Goal: Task Accomplishment & Management: Use online tool/utility

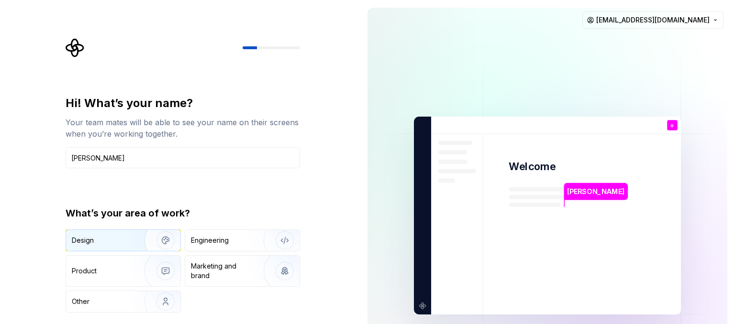
type input "[PERSON_NAME]"
click at [100, 238] on div "Design" at bounding box center [102, 241] width 60 height 10
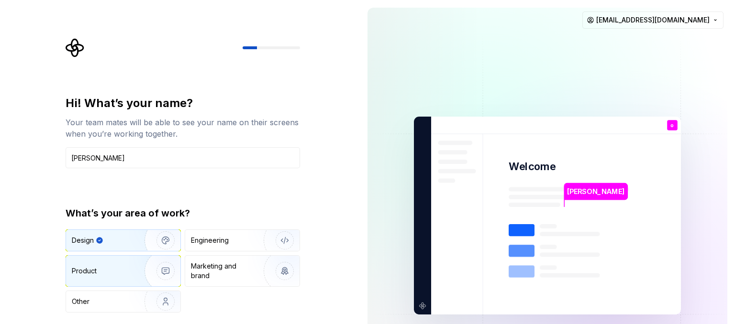
click at [139, 272] on img "button" at bounding box center [159, 271] width 61 height 64
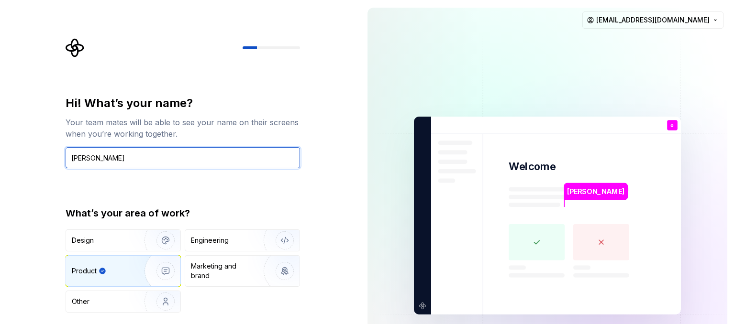
click at [195, 150] on input "[PERSON_NAME]" at bounding box center [183, 157] width 234 height 21
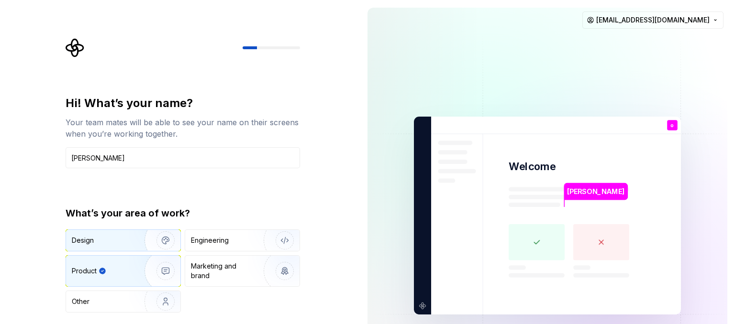
click at [164, 240] on img "button" at bounding box center [159, 241] width 61 height 64
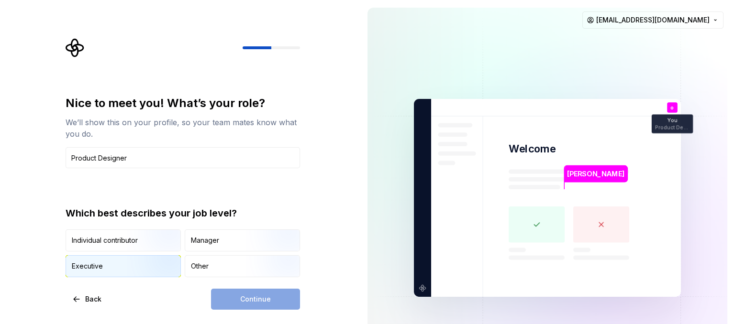
type input "Product Designer"
click at [111, 264] on div "Executive" at bounding box center [123, 266] width 114 height 21
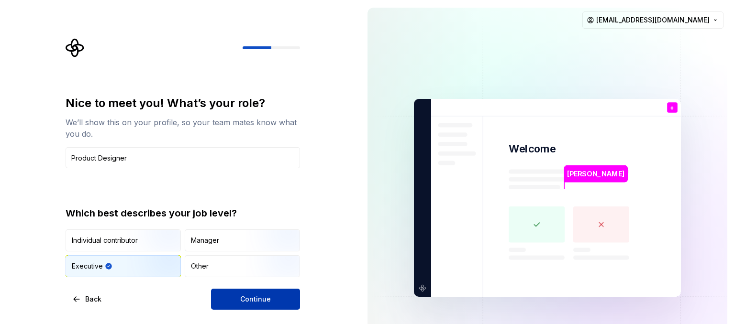
click at [238, 300] on button "Continue" at bounding box center [255, 299] width 89 height 21
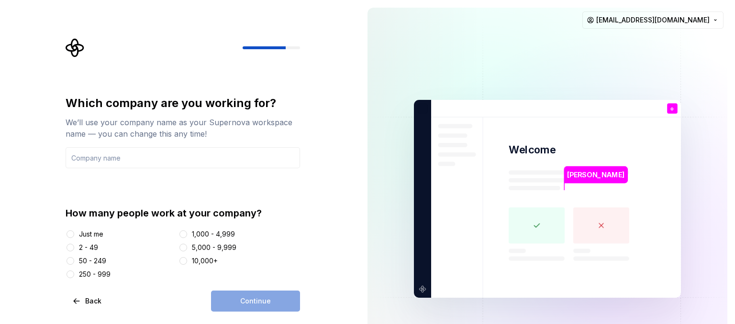
click at [88, 259] on div "50 - 249" at bounding box center [92, 261] width 27 height 10
click at [74, 259] on button "50 - 249" at bounding box center [71, 261] width 8 height 8
click at [73, 275] on button "250 - 999" at bounding box center [71, 275] width 8 height 8
click at [155, 151] on input "text" at bounding box center [183, 157] width 234 height 21
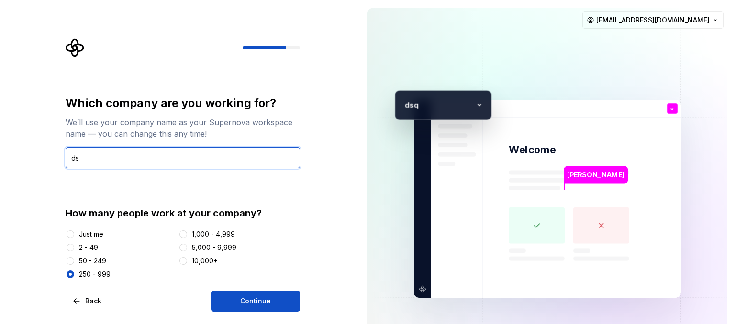
type input "d"
type input "aaaaa"
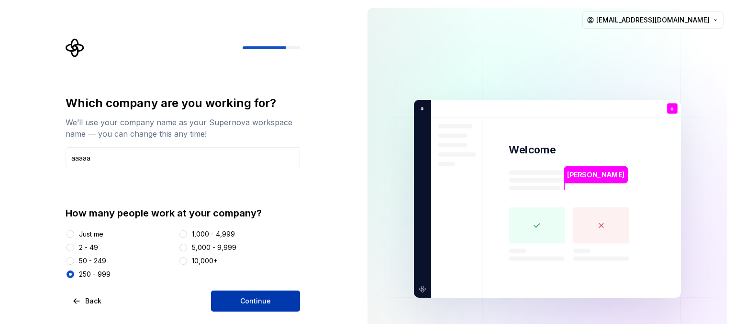
click at [249, 295] on button "Continue" at bounding box center [255, 301] width 89 height 21
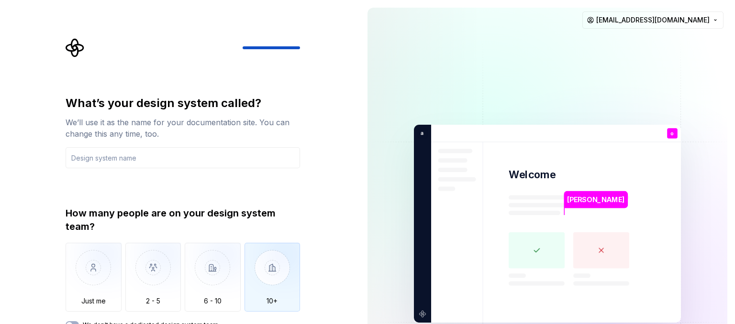
click at [268, 272] on img "button" at bounding box center [273, 275] width 56 height 64
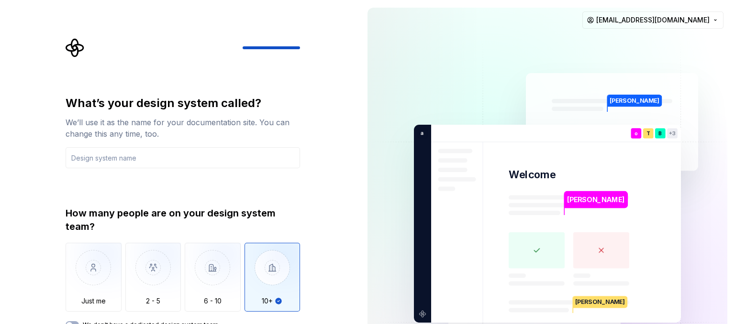
type button "More than 10"
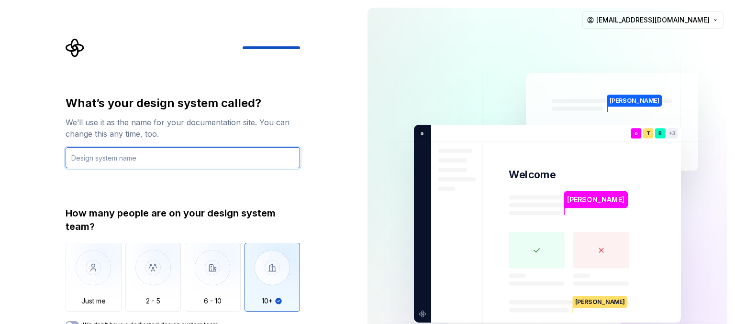
click at [206, 159] on input "text" at bounding box center [183, 157] width 234 height 21
type input "design sys"
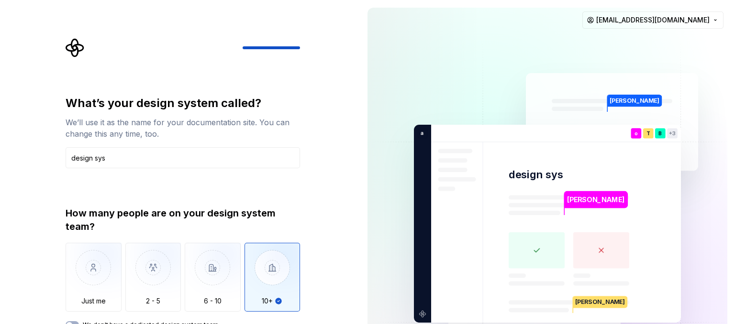
click at [348, 196] on div "What’s your design system called? We’ll use it as the name for your documentati…" at bounding box center [180, 224] width 360 height 448
click at [293, 318] on div "How many people are on your design system team? Just me 2 - 5 6 - 10 10+ We don…" at bounding box center [183, 268] width 234 height 122
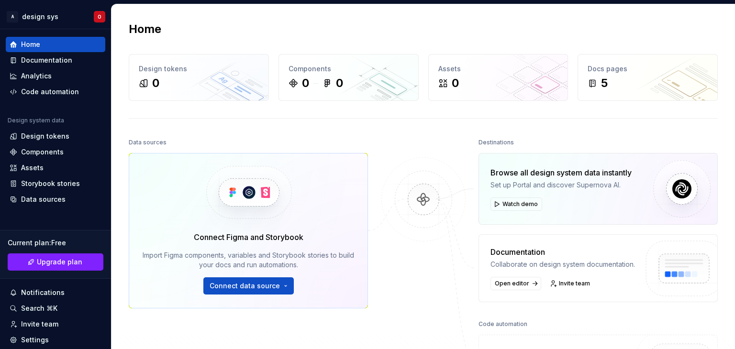
scroll to position [168, 0]
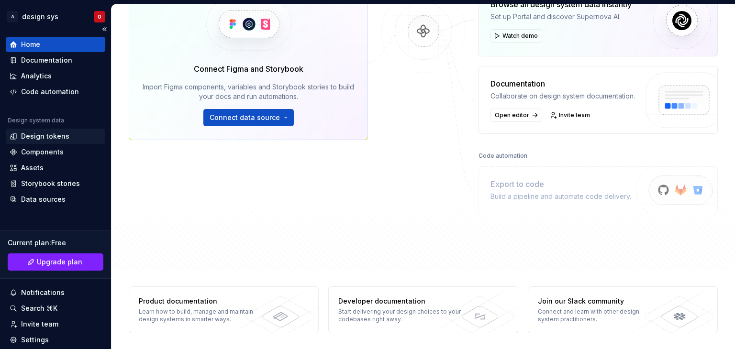
click at [75, 138] on div "Design tokens" at bounding box center [56, 137] width 92 height 10
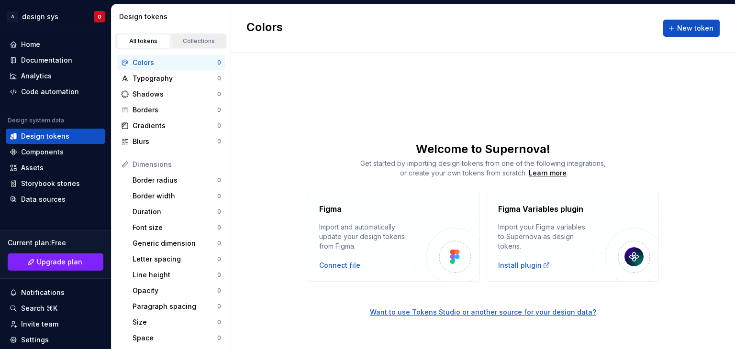
click at [205, 41] on div "Collections" at bounding box center [199, 41] width 48 height 8
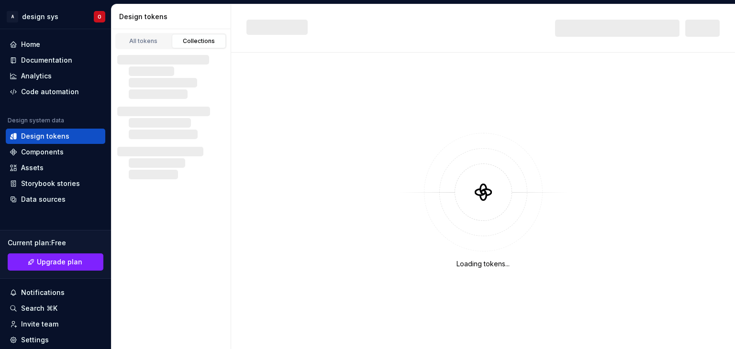
click at [200, 44] on div "Collections" at bounding box center [199, 41] width 48 height 8
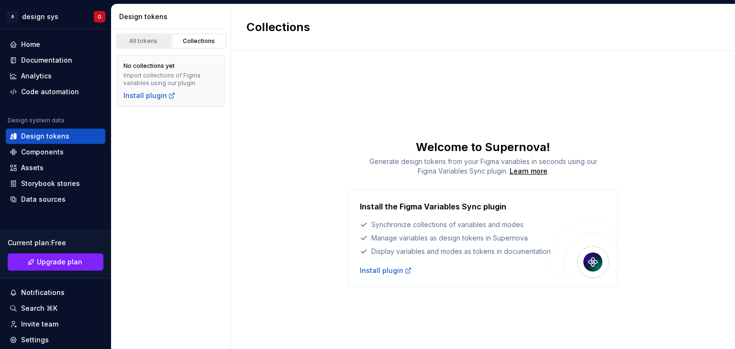
click at [157, 44] on div "All tokens" at bounding box center [144, 41] width 48 height 8
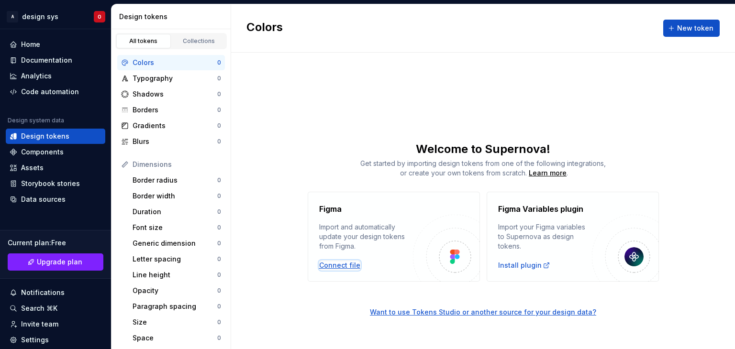
click at [339, 265] on div "Connect file" at bounding box center [339, 266] width 41 height 10
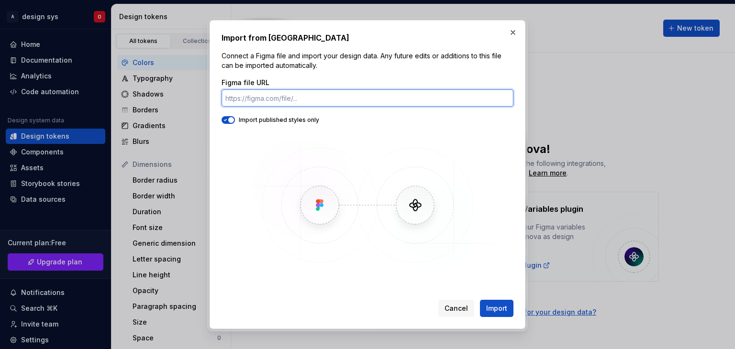
paste input "[URL][DOMAIN_NAME]"
type input "[URL][DOMAIN_NAME]"
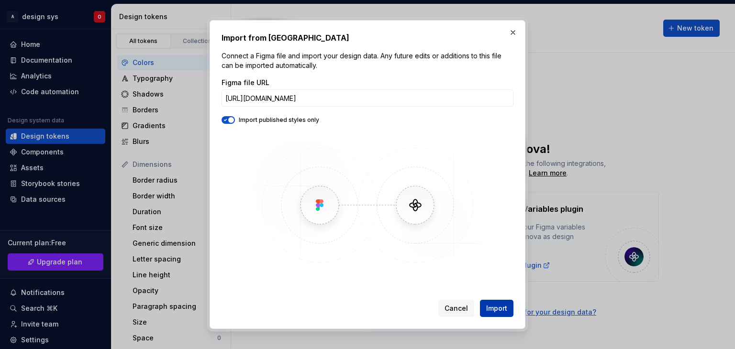
scroll to position [0, 0]
click at [496, 316] on button "Import" at bounding box center [496, 308] width 33 height 17
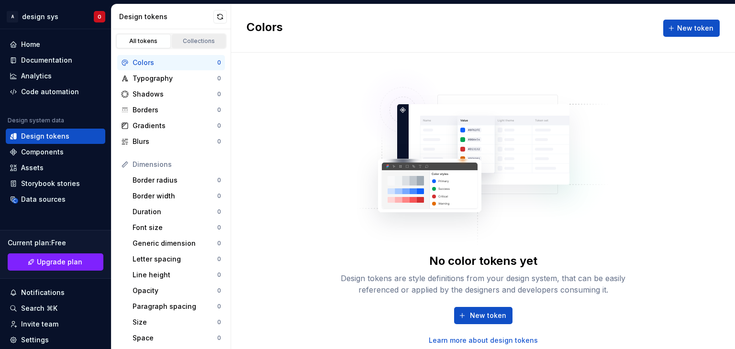
click at [198, 34] on link "Collections" at bounding box center [199, 41] width 55 height 14
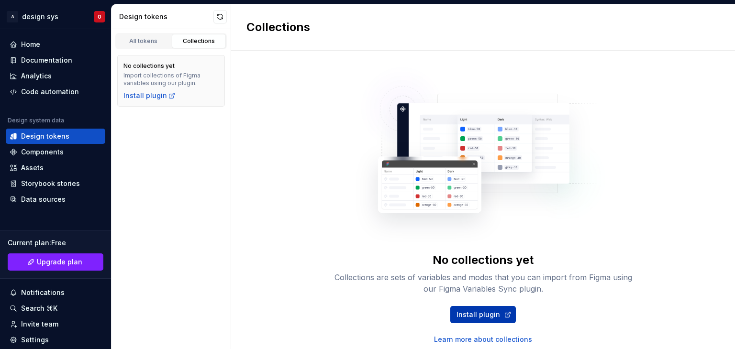
click at [486, 319] on span "Install plugin" at bounding box center [478, 315] width 44 height 10
click at [50, 47] on div "Home" at bounding box center [56, 45] width 92 height 10
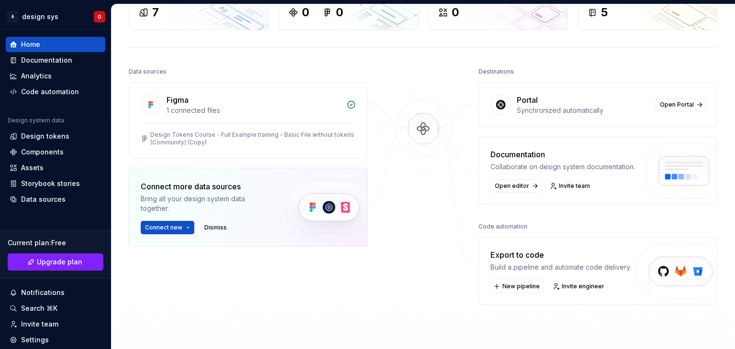
scroll to position [72, 0]
click at [676, 103] on span "Open Portal" at bounding box center [677, 104] width 34 height 8
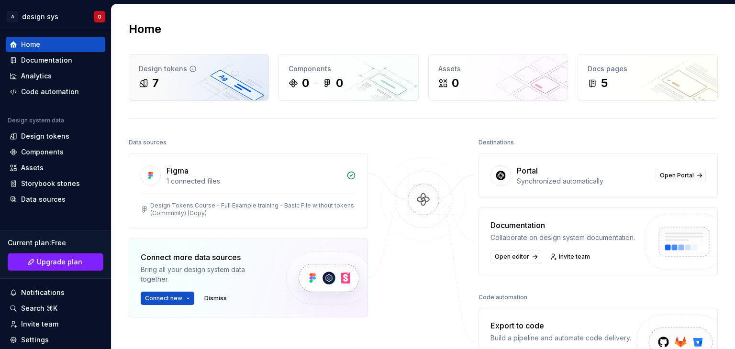
click at [225, 67] on div "Design tokens" at bounding box center [199, 69] width 120 height 10
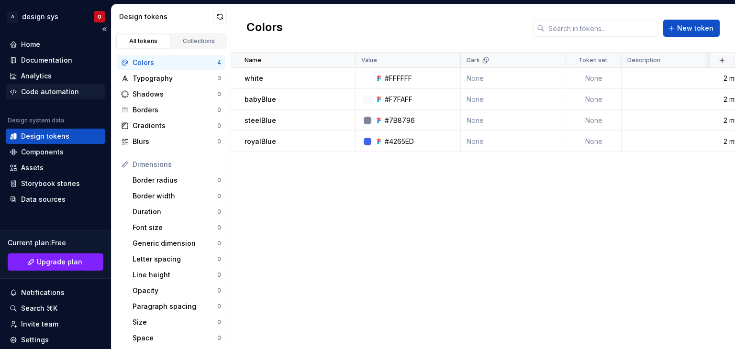
click at [47, 87] on div "Code automation" at bounding box center [50, 92] width 58 height 10
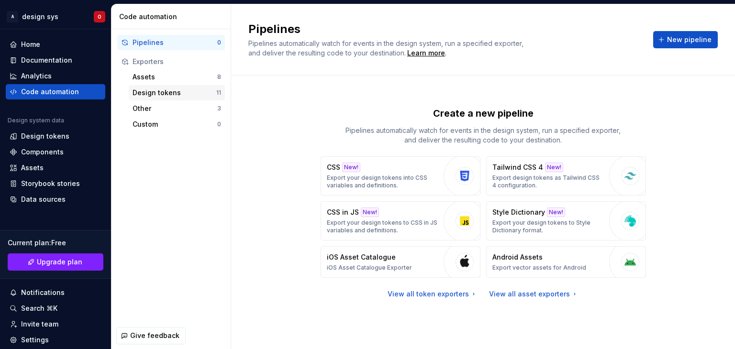
click at [157, 96] on div "Design tokens" at bounding box center [175, 93] width 84 height 10
